Goal: Task Accomplishment & Management: Manage account settings

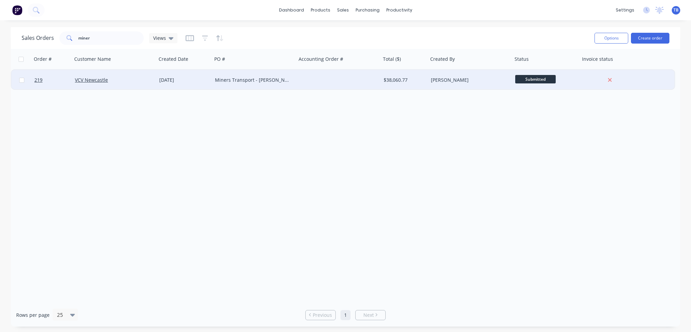
click at [235, 85] on div "Miners Transport - [PERSON_NAME] 815922" at bounding box center [254, 80] width 84 height 20
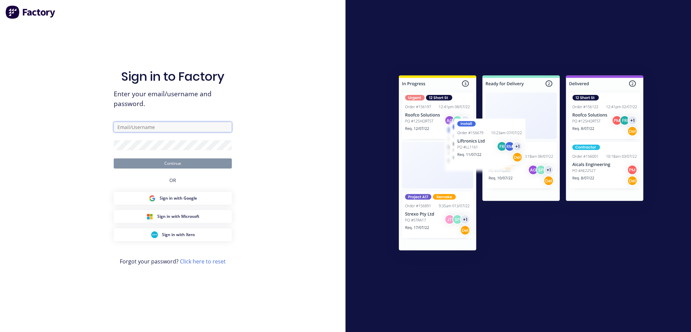
type input "[PERSON_NAME][EMAIL_ADDRESS][DOMAIN_NAME]"
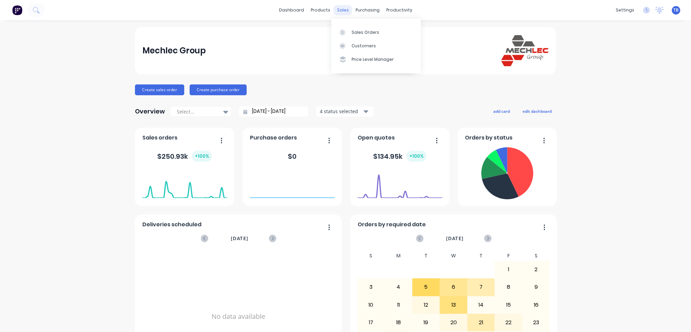
click at [337, 11] on div "sales" at bounding box center [343, 10] width 19 height 10
click at [355, 35] on div "Sales Orders" at bounding box center [366, 32] width 28 height 6
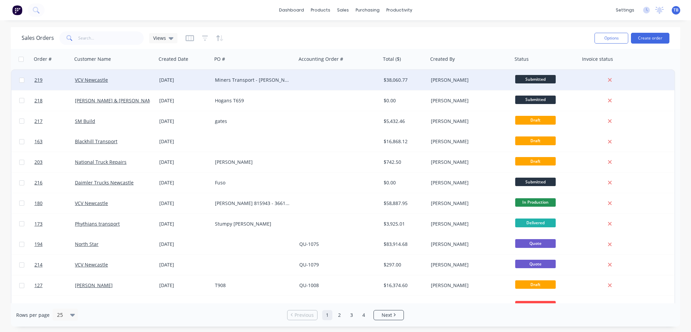
click at [263, 84] on div "Miners Transport - [PERSON_NAME] 815922" at bounding box center [254, 80] width 84 height 20
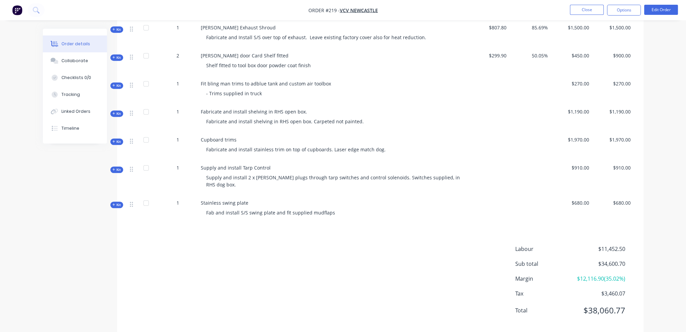
scroll to position [428, 0]
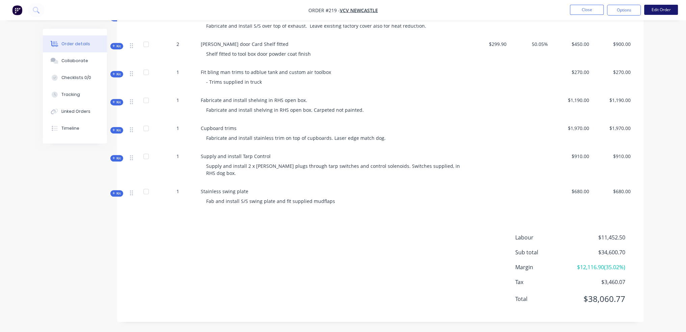
click at [656, 9] on button "Edit Order" at bounding box center [661, 10] width 34 height 10
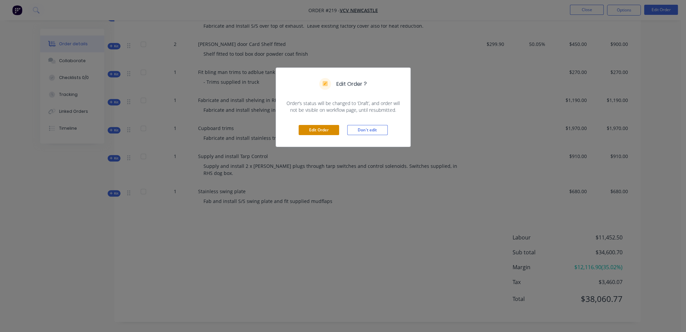
click at [316, 129] on button "Edit Order" at bounding box center [319, 130] width 41 height 10
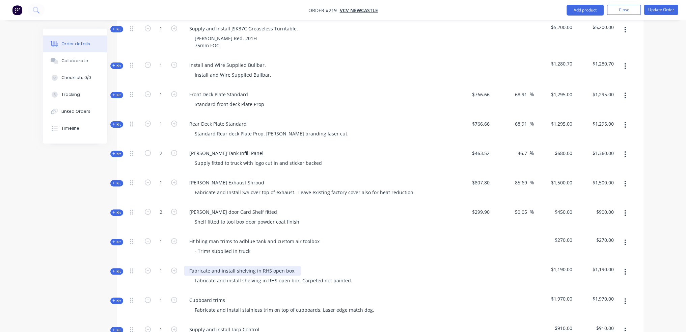
scroll to position [405, 0]
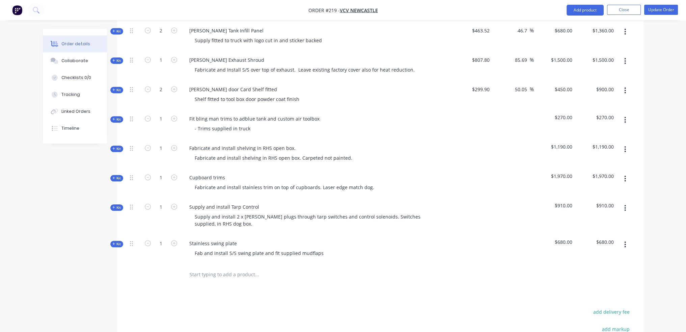
click at [120, 205] on span "Kit" at bounding box center [116, 207] width 9 height 5
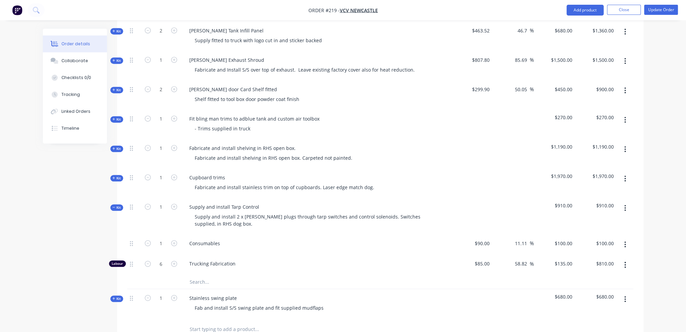
scroll to position [439, 0]
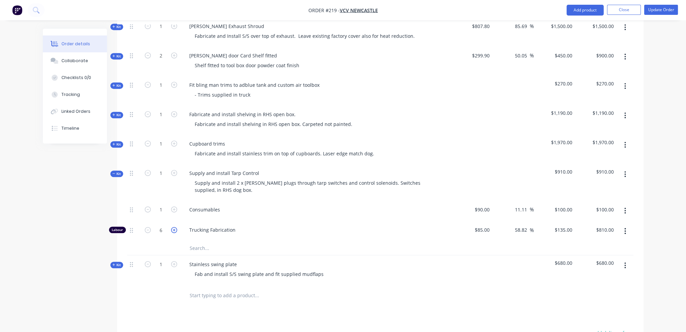
click at [171, 227] on icon "button" at bounding box center [174, 230] width 6 height 6
type input "7"
type input "$945.00"
click at [171, 227] on icon "button" at bounding box center [174, 230] width 6 height 6
type input "8"
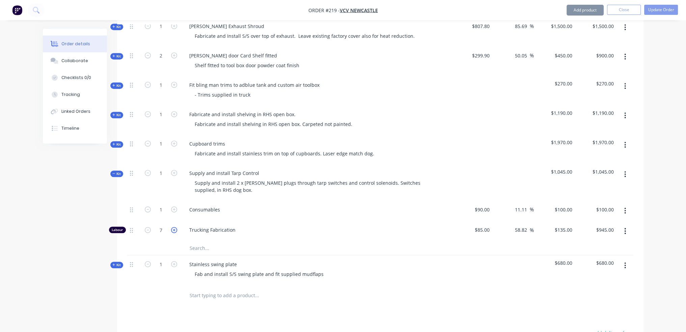
type input "$1,080.00"
click at [210, 205] on div "Consumables" at bounding box center [205, 210] width 42 height 10
drag, startPoint x: 220, startPoint y: 199, endPoint x: 63, endPoint y: 188, distance: 157.1
click at [63, 188] on div "Created by [PERSON_NAME] Created [DATE] Required [DATE] Assigned to Add team me…" at bounding box center [343, 34] width 601 height 889
click at [481, 201] on div "90 $90.00" at bounding box center [472, 210] width 42 height 21
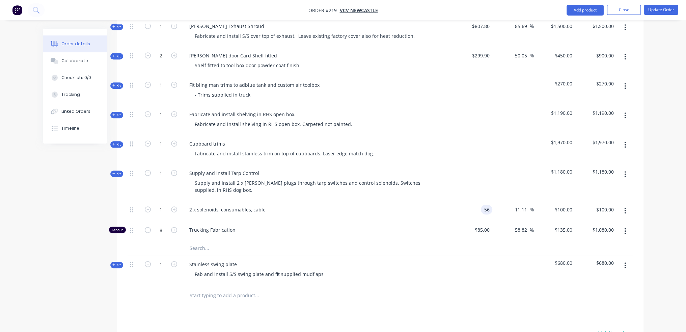
type input "5"
type input "$600.00"
type input "$666.6667"
type input "$666.67"
click at [520, 205] on input "11.11" at bounding box center [522, 210] width 16 height 10
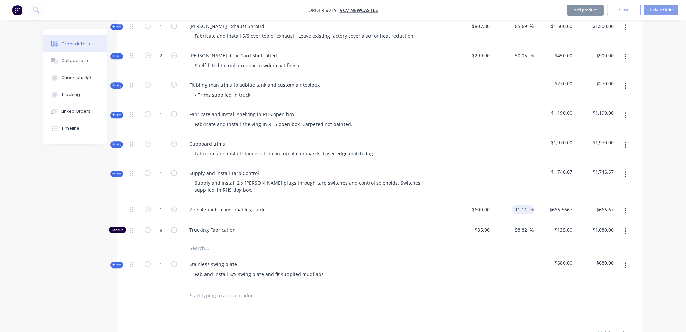
click at [521, 205] on input "11.11" at bounding box center [522, 210] width 16 height 10
drag, startPoint x: 516, startPoint y: 199, endPoint x: 541, endPoint y: 199, distance: 25.0
click at [541, 200] on div "1 2 x solenoids, consumables, cable $600.00 $600.00 11.11 11.11 % $666.6667 $66…" at bounding box center [380, 210] width 506 height 21
type input "25"
type input "$750.00"
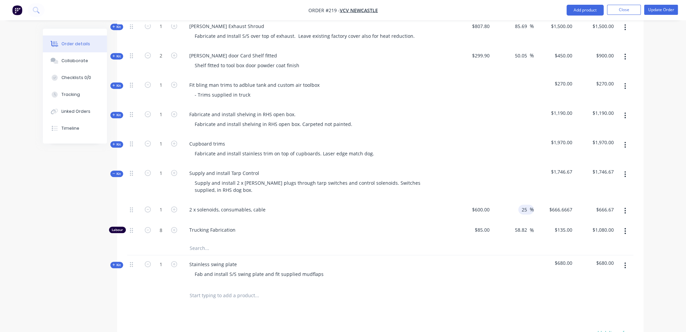
type input "$750.00"
click at [538, 293] on div at bounding box center [380, 296] width 506 height 22
click at [480, 205] on div "600 600" at bounding box center [485, 210] width 14 height 10
type input "$600.00"
click at [573, 164] on div "$1,830.00" at bounding box center [555, 182] width 42 height 36
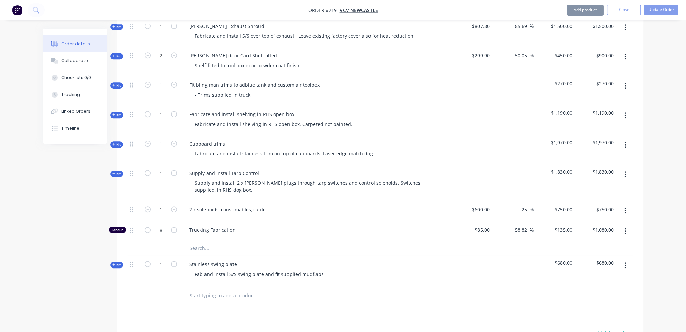
click at [567, 168] on span "$1,830.00" at bounding box center [555, 171] width 36 height 7
click at [561, 168] on span "$1,830.00" at bounding box center [555, 171] width 36 height 7
click at [563, 205] on div "750 750" at bounding box center [568, 210] width 14 height 10
type input "815"
type input "35.83"
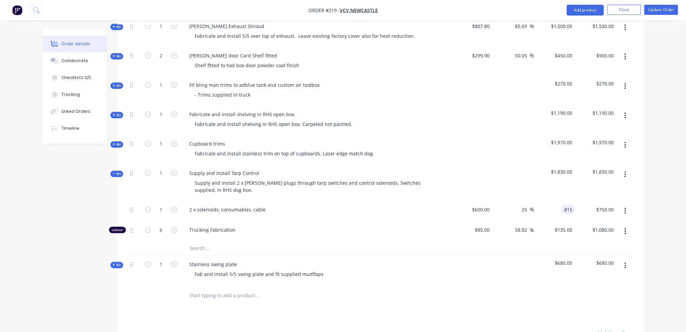
type input "$815.00"
click at [531, 312] on div "Products Show / Hide columns Add product Qty Cost Markup Price Total Kit 1 Cust…" at bounding box center [380, 114] width 527 height 709
click at [665, 11] on button "Update Order" at bounding box center [661, 10] width 34 height 10
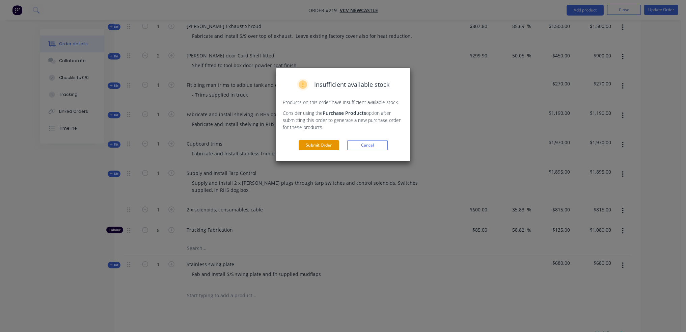
click at [330, 140] on button "Submit Order" at bounding box center [319, 145] width 41 height 10
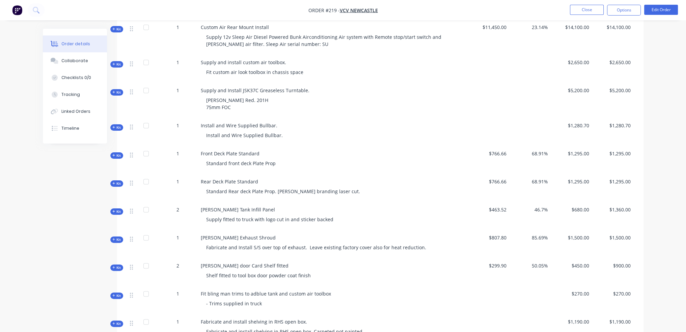
scroll to position [203, 0]
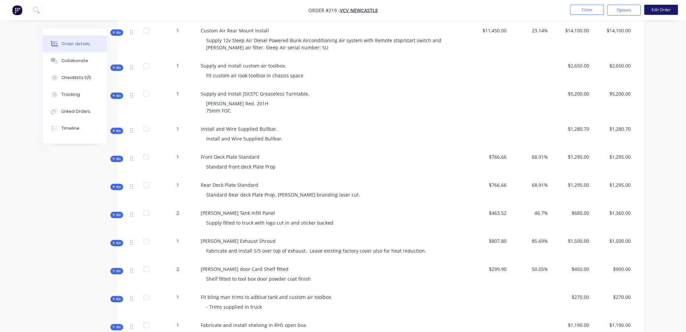
click at [668, 5] on button "Edit Order" at bounding box center [661, 10] width 34 height 10
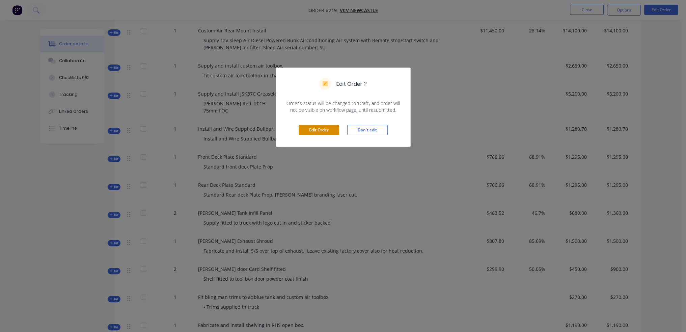
click at [314, 128] on button "Edit Order" at bounding box center [319, 130] width 41 height 10
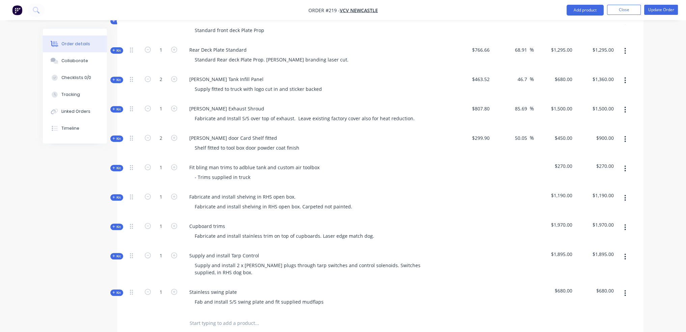
scroll to position [405, 0]
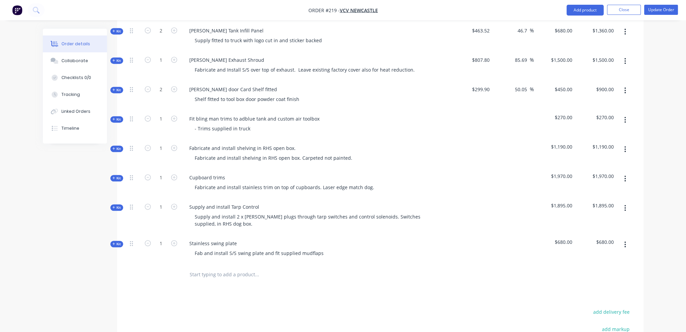
click at [113, 206] on icon at bounding box center [113, 207] width 3 height 3
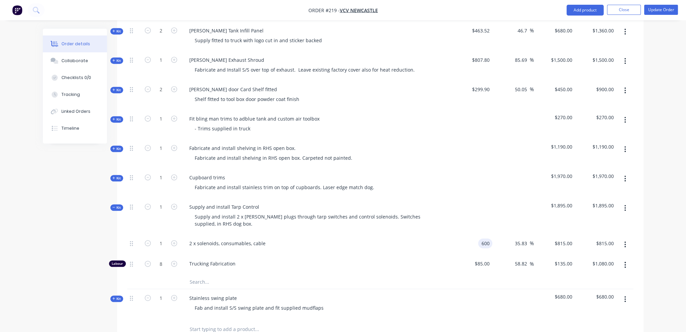
click at [482, 238] on div "600 600" at bounding box center [486, 243] width 11 height 10
type input "$750.00"
type input "$1,018.75"
click at [496, 318] on div at bounding box center [380, 329] width 506 height 22
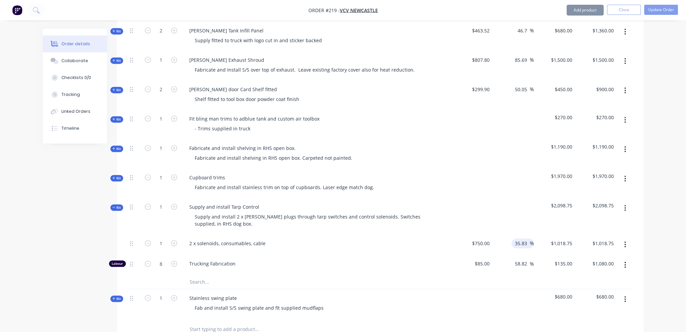
click at [519, 238] on input "35.83" at bounding box center [522, 243] width 16 height 10
drag, startPoint x: 515, startPoint y: 232, endPoint x: 592, endPoint y: 232, distance: 77.3
click at [592, 234] on div "1 2 x solenoids, consumables, cable $750.00 $750.00 35.83 35.83 % $1,018.75 $1,…" at bounding box center [380, 244] width 506 height 21
type input "25"
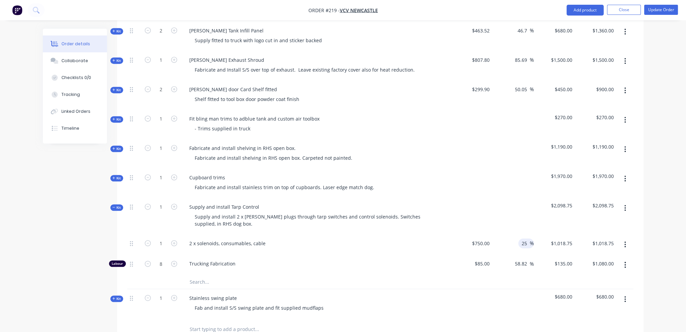
type input "$937.50"
drag, startPoint x: 437, startPoint y: 329, endPoint x: 454, endPoint y: 314, distance: 22.0
click at [448, 320] on div at bounding box center [380, 329] width 506 height 22
click at [567, 202] on span "$2,017.50" at bounding box center [555, 205] width 36 height 7
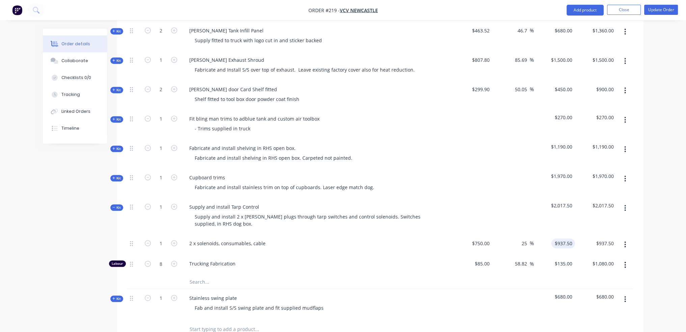
click at [562, 238] on input "$937.50" at bounding box center [564, 243] width 21 height 10
type input "995"
click at [530, 295] on div at bounding box center [513, 303] width 42 height 29
type input "32.67"
type input "$995.00"
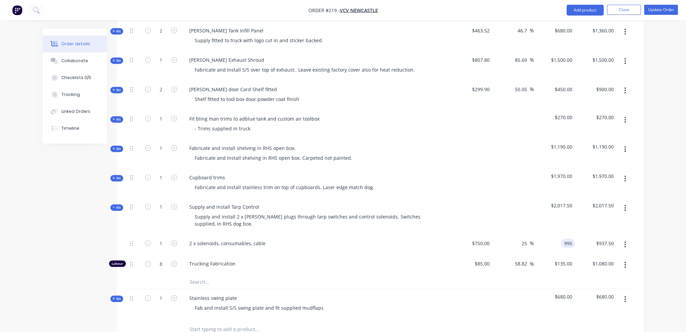
type input "$995.00"
click at [666, 9] on button "Update Order" at bounding box center [661, 10] width 34 height 10
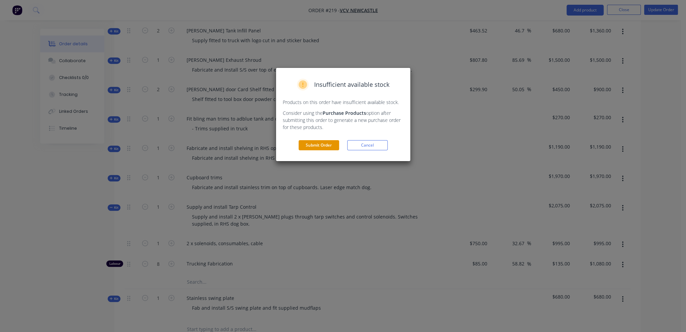
click at [308, 140] on button "Submit Order" at bounding box center [319, 145] width 41 height 10
